Goal: Information Seeking & Learning: Find specific page/section

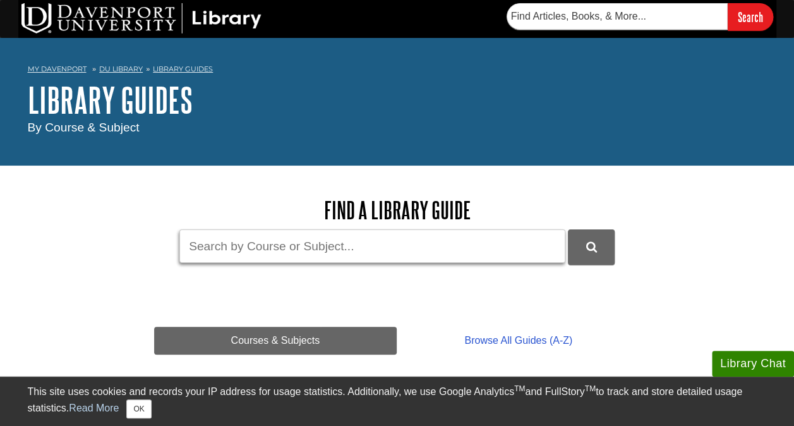
click at [332, 239] on input "Guide Search Terms" at bounding box center [372, 245] width 386 height 33
type input "n"
type input "pediatric nursing"
click at [568, 229] on button "DU Library Guides Search" at bounding box center [591, 246] width 47 height 35
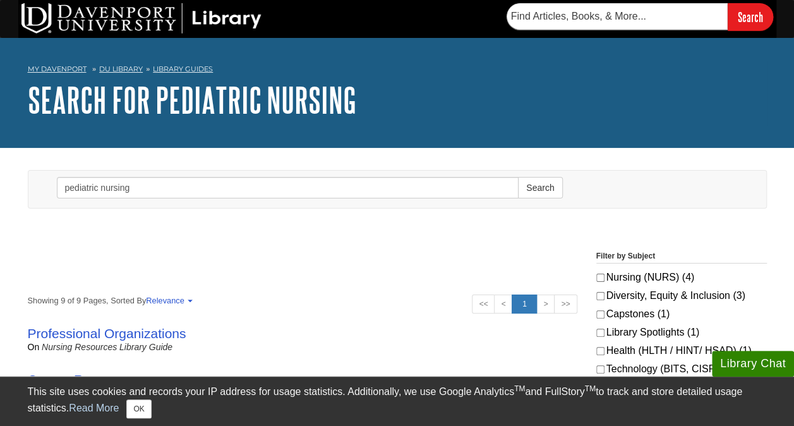
scroll to position [106, 0]
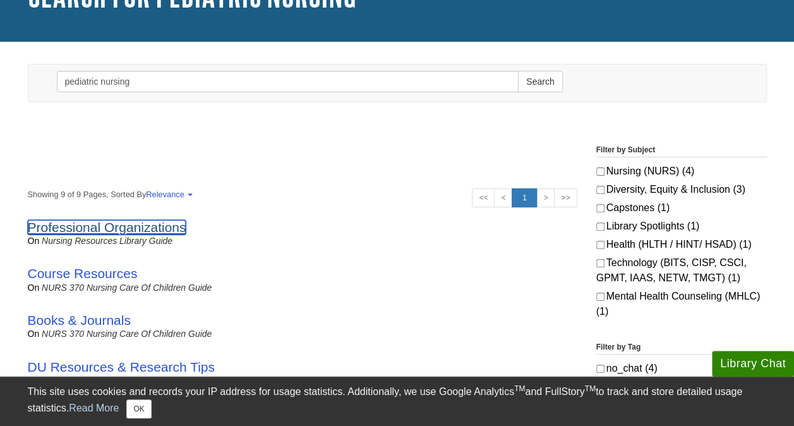
click at [106, 229] on link "Professional Organizations" at bounding box center [107, 227] width 159 height 15
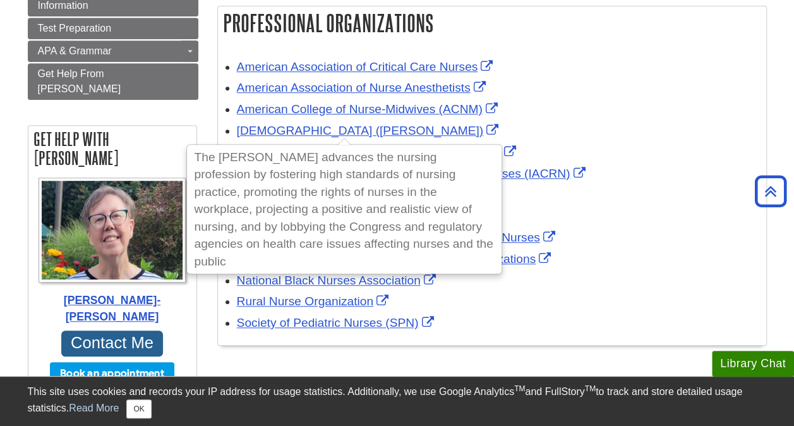
scroll to position [375, 0]
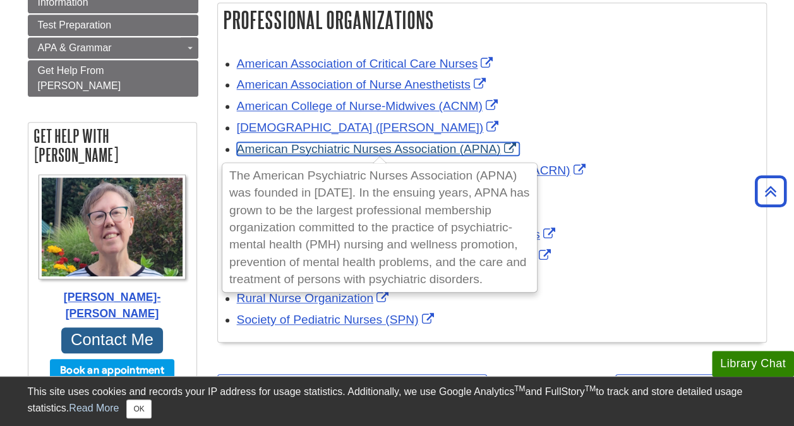
click at [365, 147] on link "American Psychiatric Nurses Association (APNA)" at bounding box center [378, 148] width 282 height 13
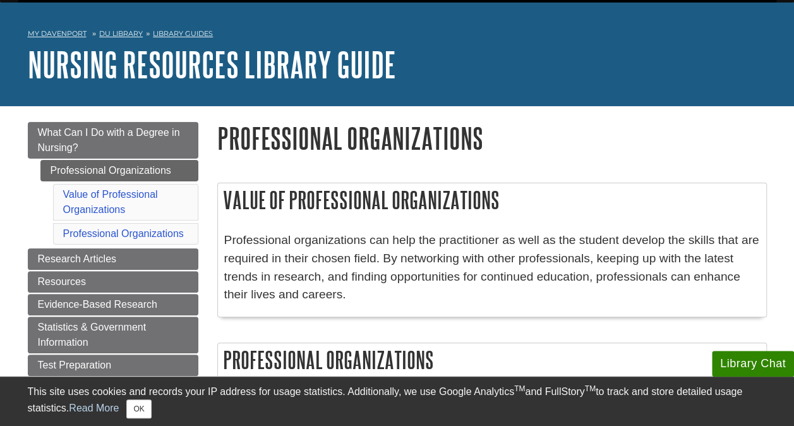
scroll to position [51, 0]
